Goal: Task Accomplishment & Management: Complete application form

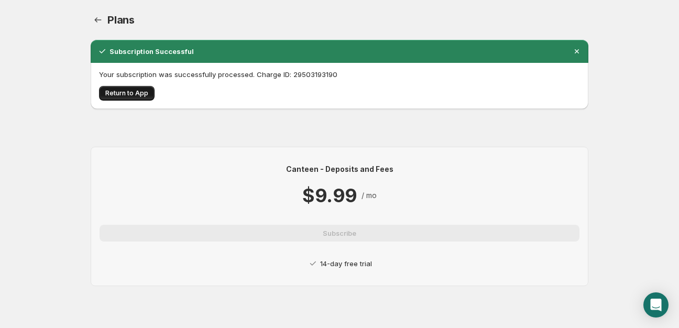
click at [124, 87] on button "Return to App" at bounding box center [126, 93] width 55 height 15
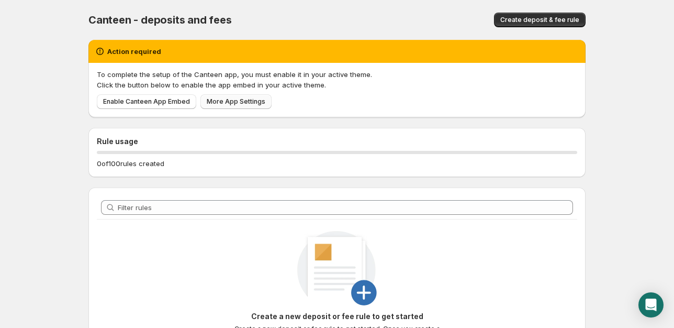
click at [233, 104] on span "More App Settings" at bounding box center [236, 101] width 59 height 8
click at [161, 104] on span "Enable Canteen App Embed" at bounding box center [146, 101] width 87 height 8
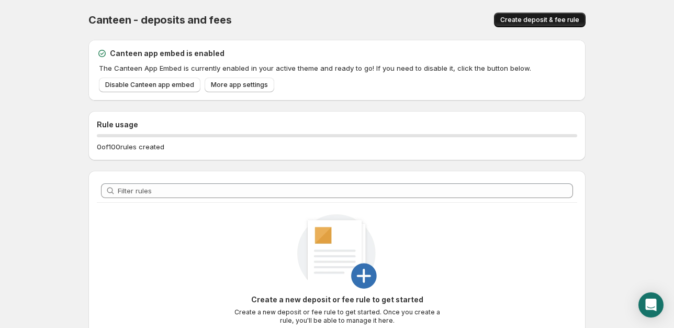
click at [539, 17] on button "Create deposit & fee rule" at bounding box center [540, 20] width 92 height 15
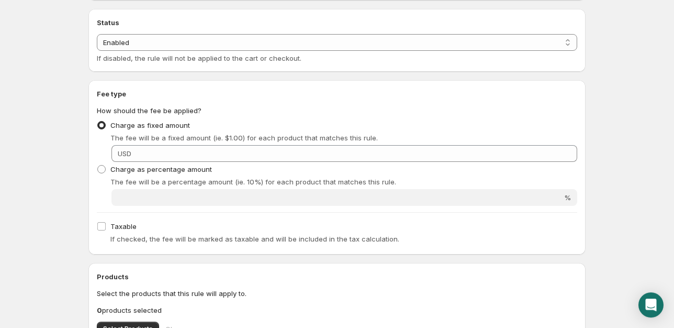
scroll to position [110, 0]
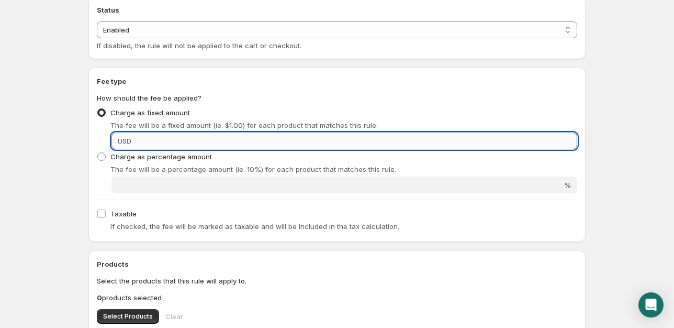
click at [217, 142] on input "Fixed amount" at bounding box center [356, 140] width 443 height 17
click at [217, 141] on input "Fixed amount" at bounding box center [356, 140] width 443 height 17
click at [149, 145] on input "Fixed amount" at bounding box center [356, 140] width 443 height 17
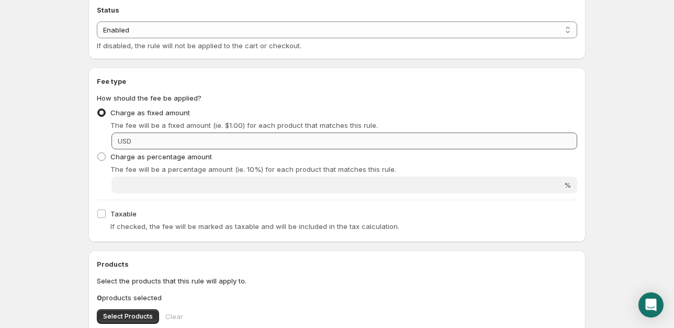
drag, startPoint x: 114, startPoint y: 135, endPoint x: 143, endPoint y: 141, distance: 29.5
click at [115, 135] on div "USD" at bounding box center [345, 140] width 466 height 17
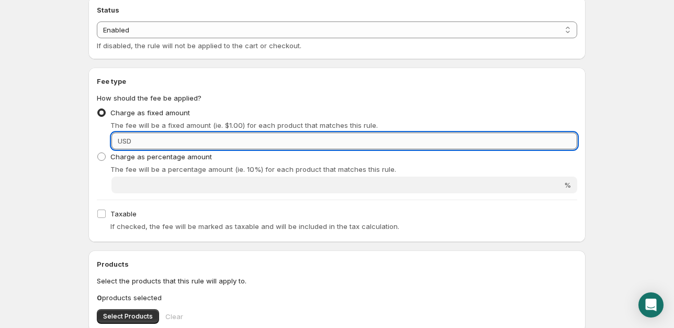
click at [143, 141] on input "Fixed amount" at bounding box center [356, 140] width 443 height 17
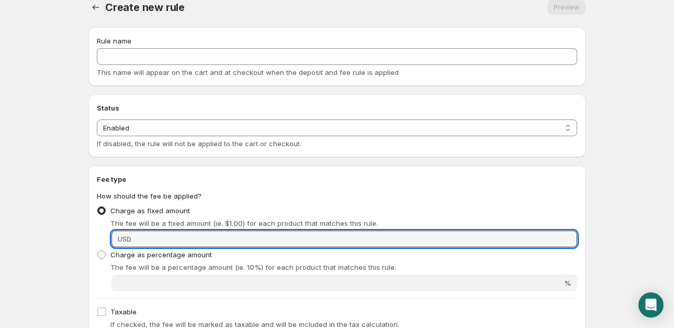
scroll to position [0, 0]
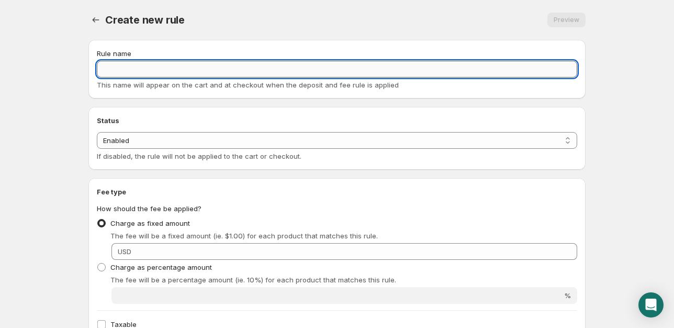
click at [230, 69] on input "Rule name" at bounding box center [337, 69] width 481 height 17
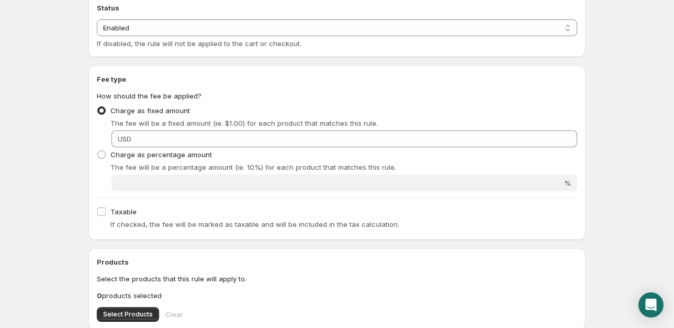
scroll to position [110, 0]
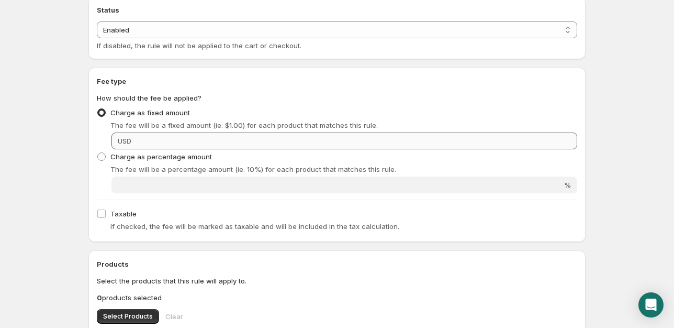
type input "Pick Fee"
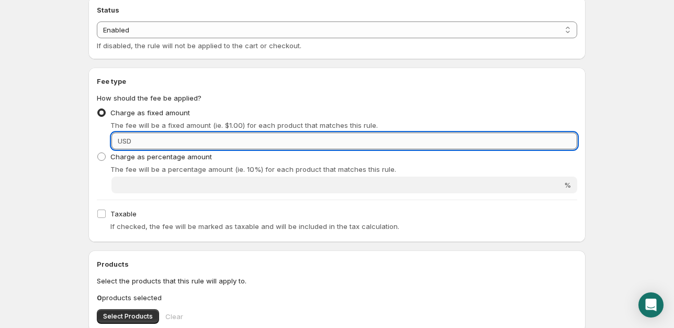
click at [138, 141] on input "Fixed amount" at bounding box center [356, 140] width 443 height 17
type input "s"
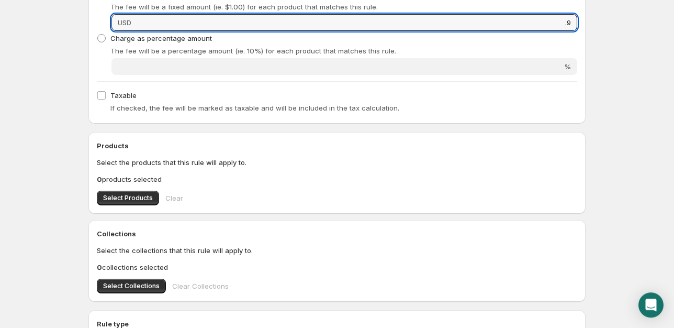
scroll to position [258, 0]
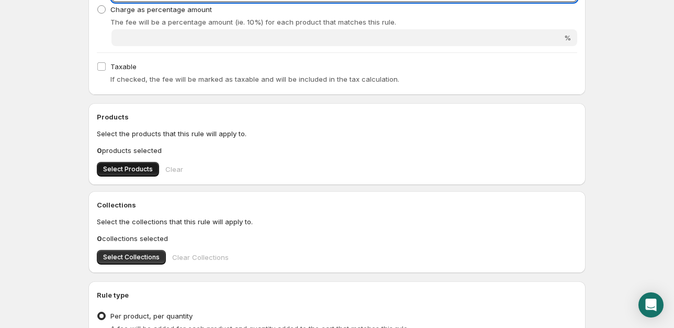
type input ".9"
click at [133, 169] on span "Select Products" at bounding box center [128, 169] width 50 height 8
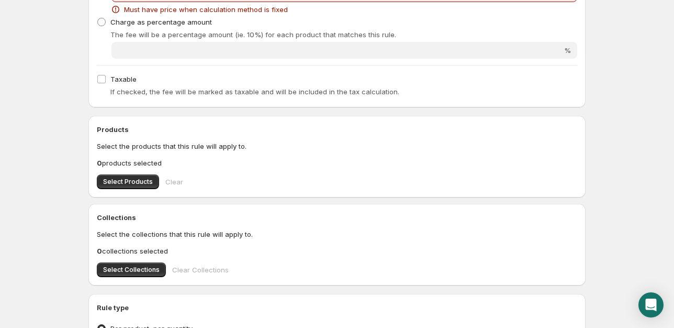
scroll to position [123, 0]
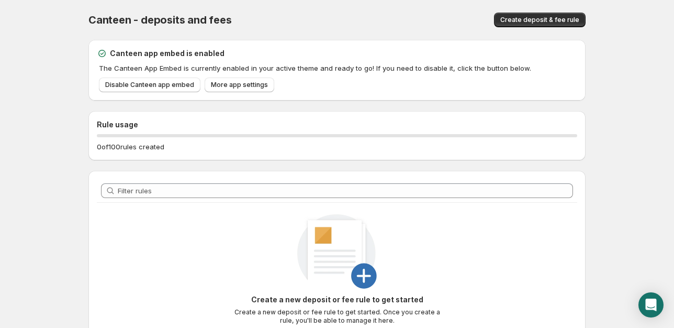
scroll to position [95, 0]
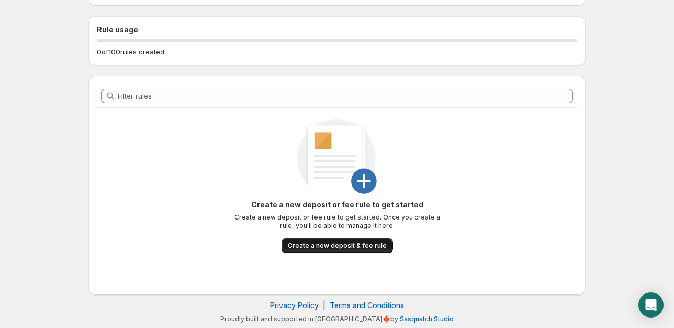
click at [364, 246] on span "Create a new deposit & fee rule" at bounding box center [337, 245] width 99 height 8
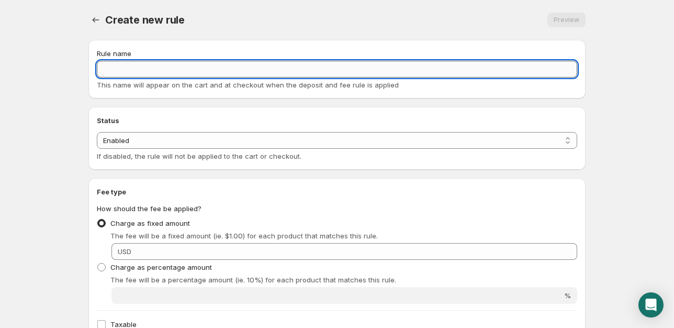
click at [335, 70] on input "Rule name" at bounding box center [337, 69] width 481 height 17
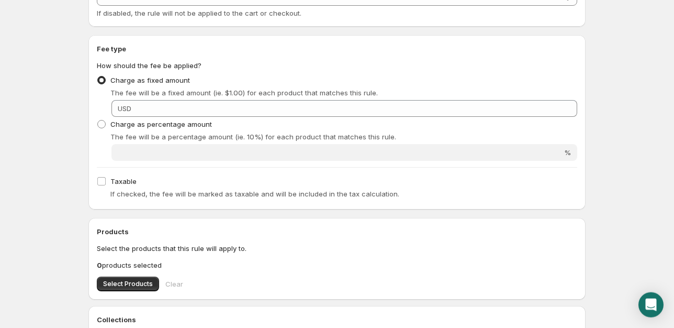
scroll to position [147, 0]
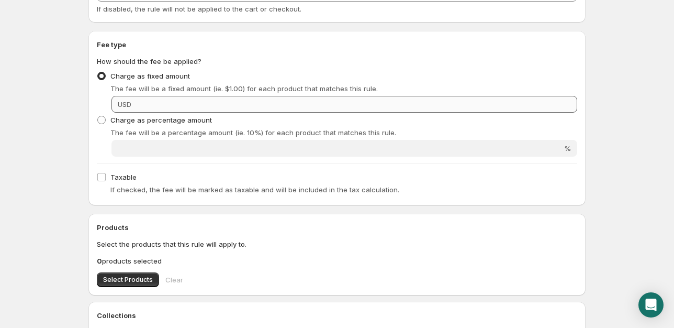
type input "Pick Fee"
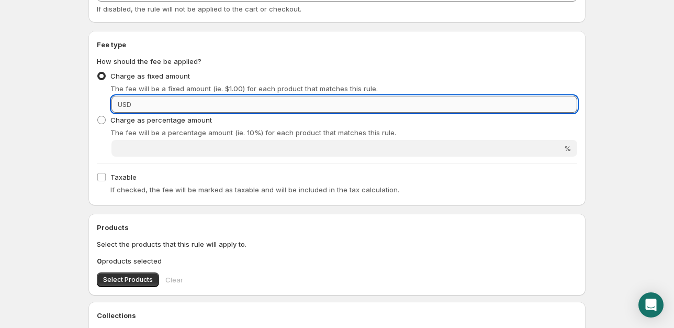
click at [491, 105] on input "Fixed amount" at bounding box center [356, 104] width 443 height 17
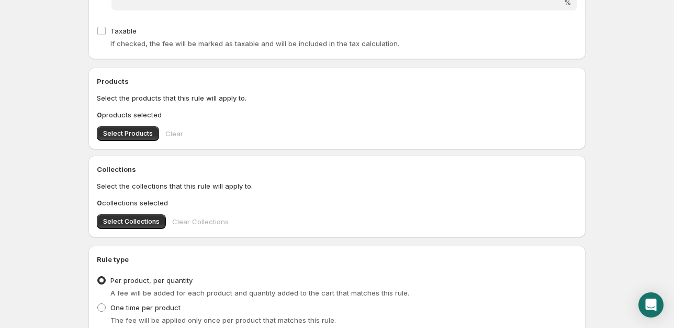
scroll to position [295, 0]
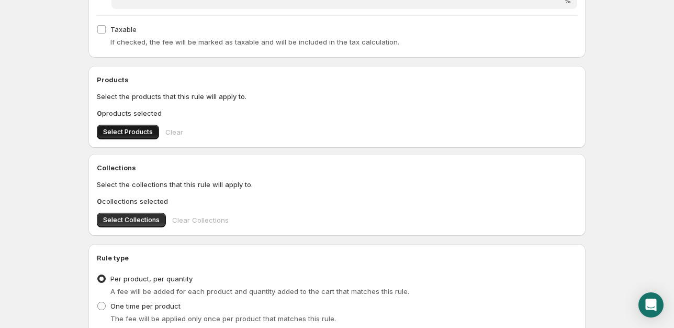
click at [116, 135] on span "Select Products" at bounding box center [128, 132] width 50 height 8
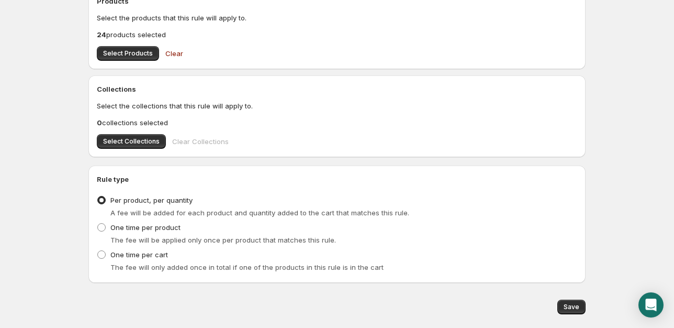
scroll to position [401, 0]
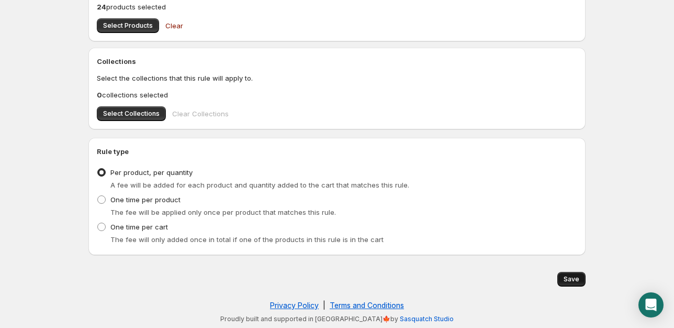
click at [572, 281] on span "Save" at bounding box center [572, 279] width 16 height 8
type input "0.9"
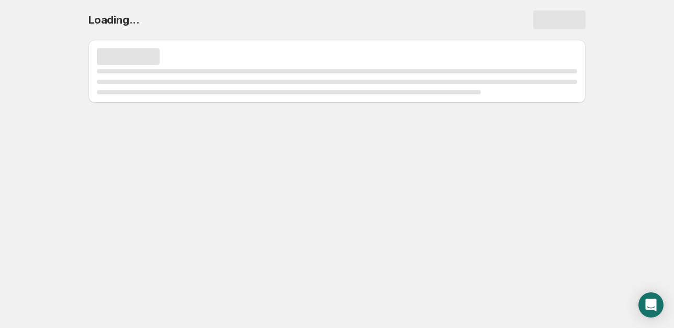
scroll to position [0, 0]
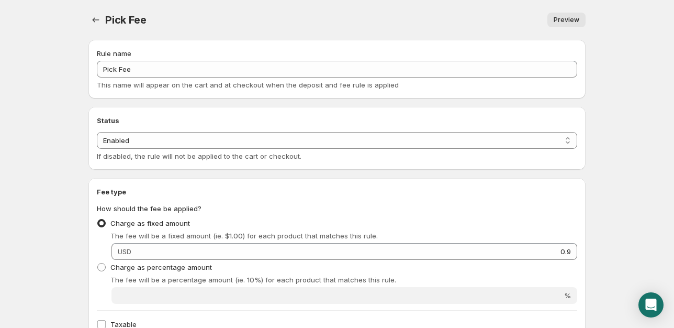
click at [115, 21] on span "Pick Fee" at bounding box center [125, 20] width 41 height 13
click at [99, 20] on icon "Settings" at bounding box center [96, 20] width 10 height 10
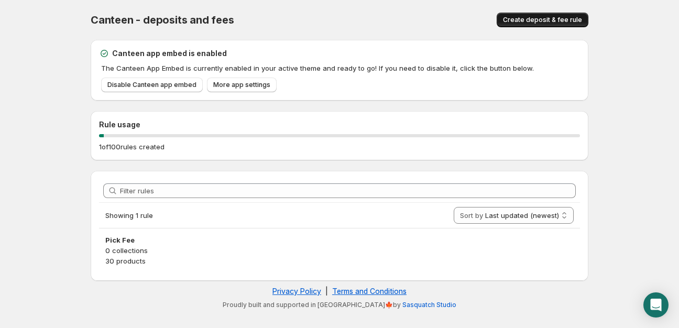
click at [538, 20] on span "Create deposit & fee rule" at bounding box center [542, 20] width 79 height 8
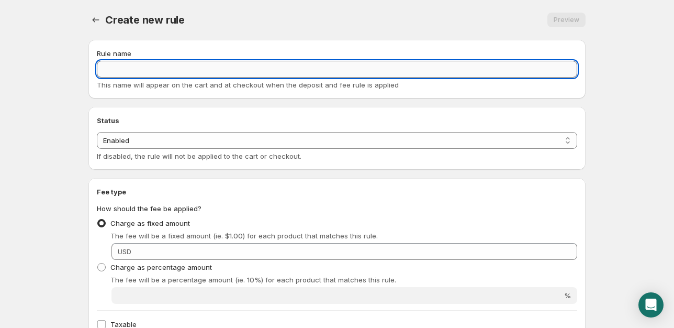
click at [152, 70] on input "Rule name" at bounding box center [337, 69] width 481 height 17
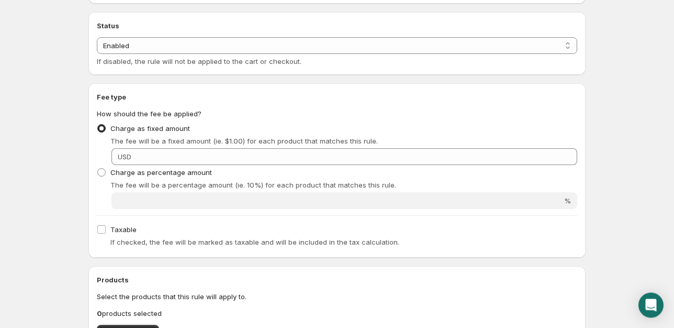
scroll to position [110, 0]
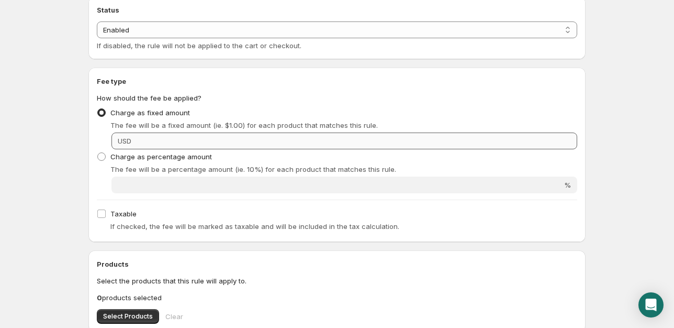
type input "Small Parcel Fee"
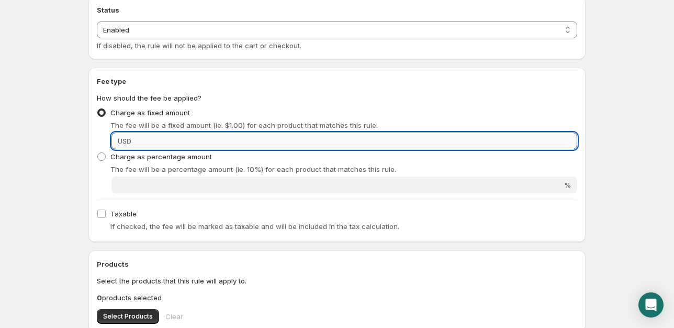
click at [544, 140] on input "Fixed amount" at bounding box center [356, 140] width 443 height 17
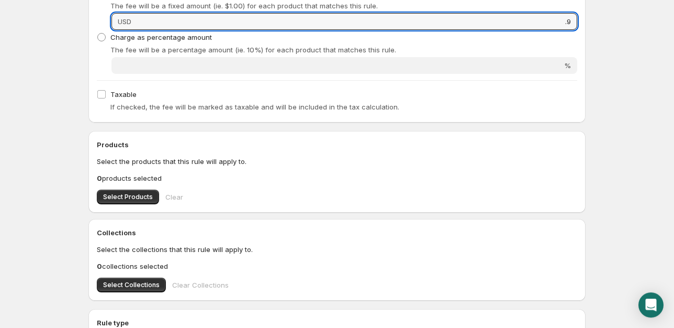
scroll to position [221, 0]
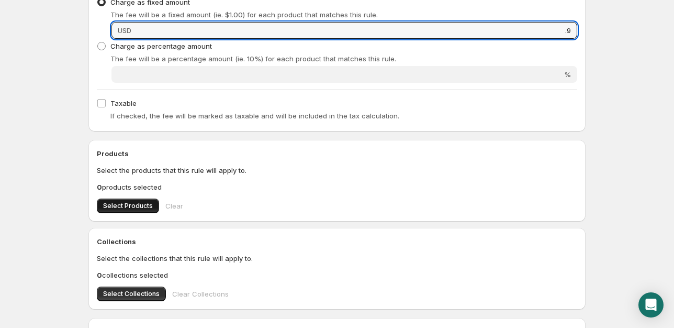
type input ".9"
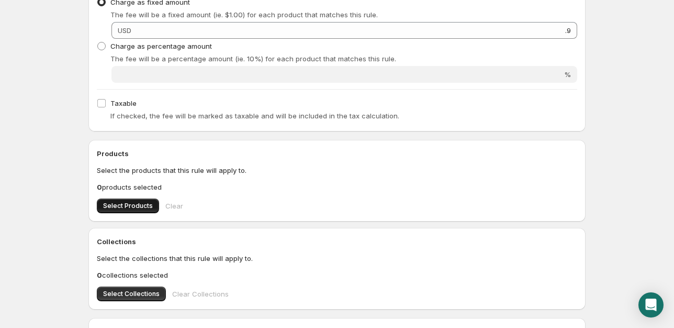
click at [134, 208] on span "Select Products" at bounding box center [128, 206] width 50 height 8
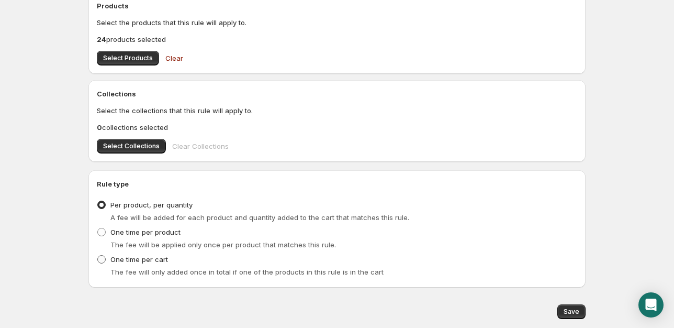
click at [101, 261] on span at bounding box center [101, 259] width 8 height 8
click at [98, 255] on input "One time per cart" at bounding box center [97, 255] width 1 height 1
radio input "true"
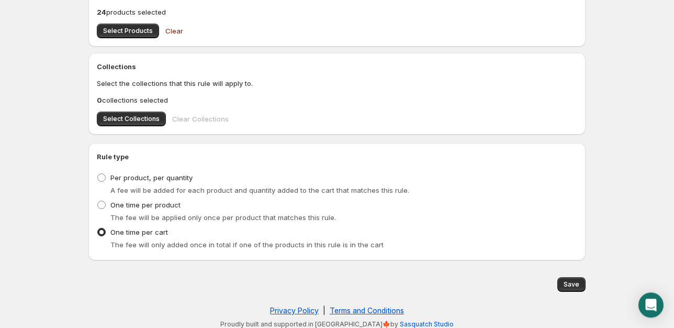
scroll to position [401, 0]
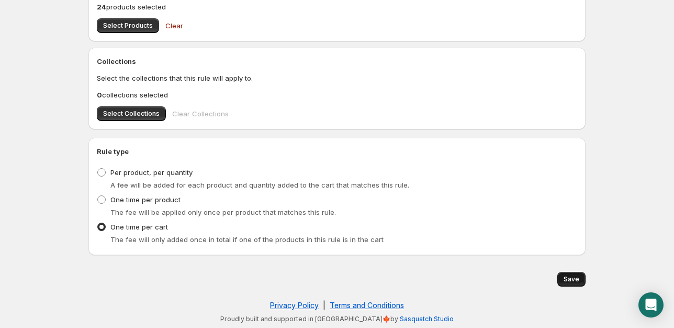
click at [566, 278] on span "Save" at bounding box center [572, 279] width 16 height 8
type input "0.9"
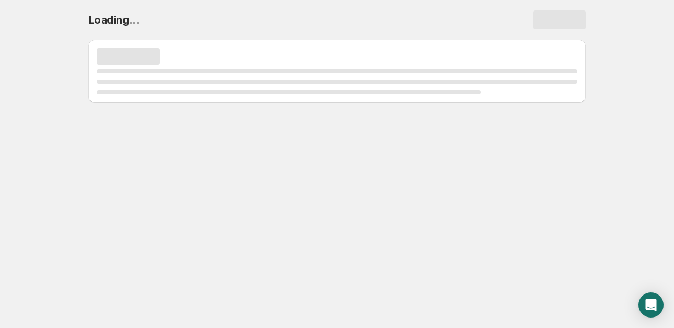
scroll to position [0, 0]
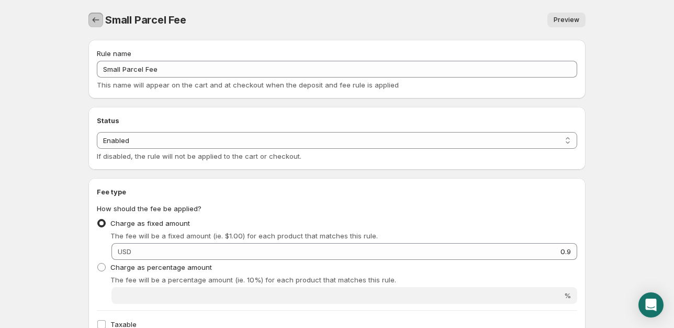
click at [94, 22] on icon "Settings" at bounding box center [96, 19] width 7 height 5
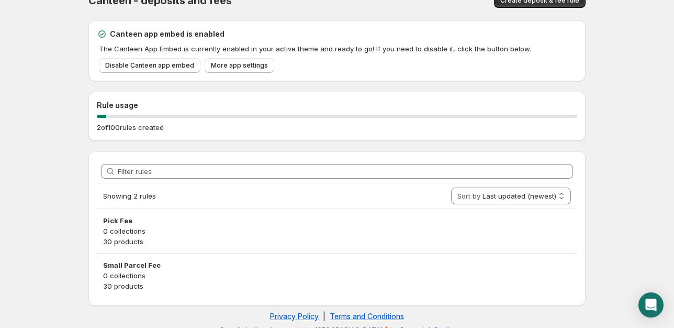
scroll to position [30, 0]
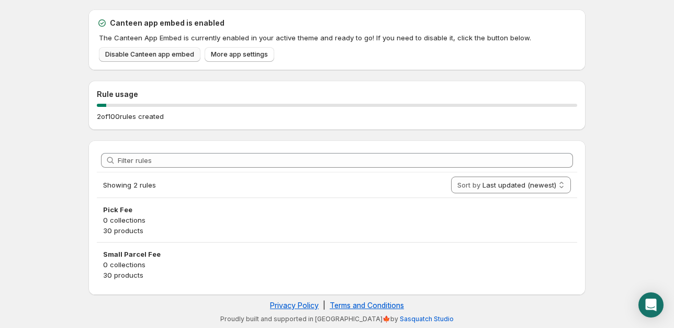
click at [164, 54] on span "Disable Canteen app embed" at bounding box center [149, 54] width 89 height 8
click at [161, 55] on span "Disable Canteen app embed" at bounding box center [149, 54] width 89 height 8
